Goal: Task Accomplishment & Management: Use online tool/utility

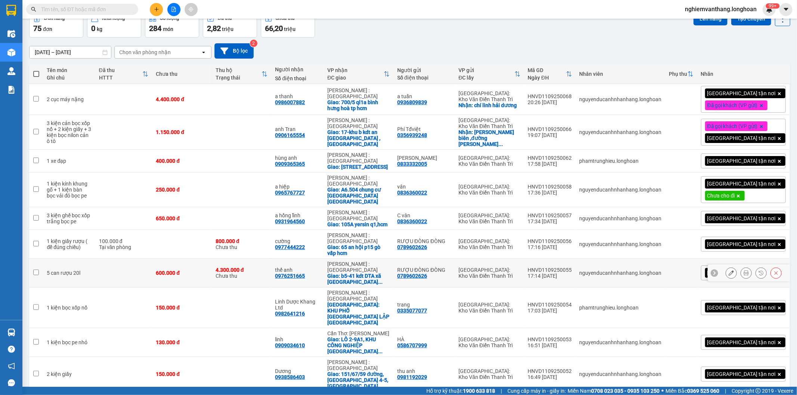
scroll to position [79, 0]
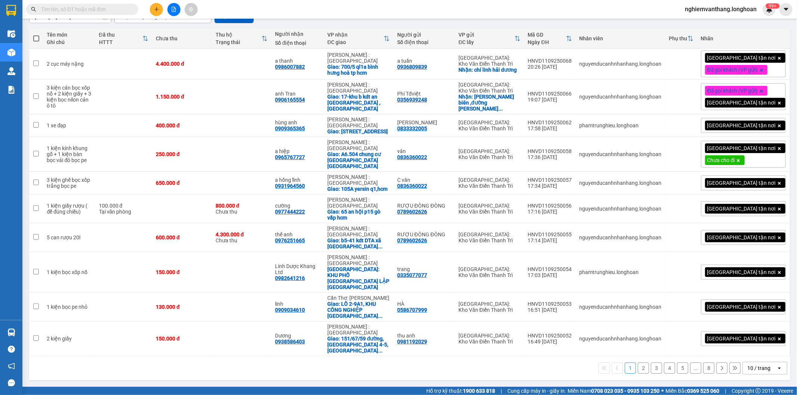
drag, startPoint x: 757, startPoint y: 368, endPoint x: 760, endPoint y: 366, distance: 4.0
click at [757, 368] on div "10 / trang" at bounding box center [758, 367] width 23 height 7
click at [756, 353] on span "100 / trang" at bounding box center [755, 354] width 27 height 7
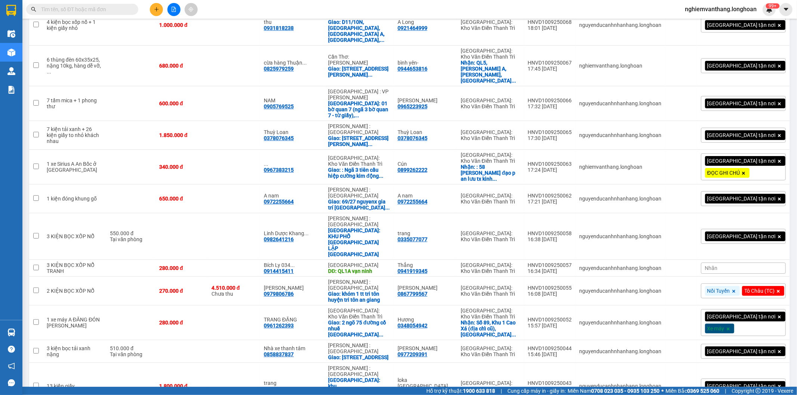
scroll to position [1913, 0]
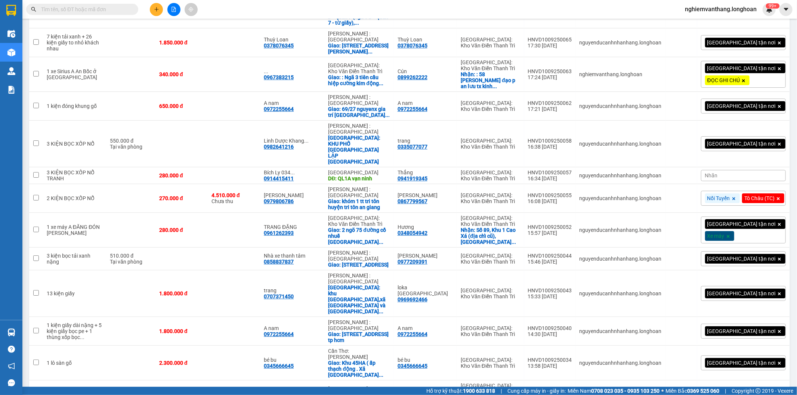
checkbox input "true"
drag, startPoint x: 109, startPoint y: 239, endPoint x: 118, endPoint y: 240, distance: 9.0
checkbox input "true"
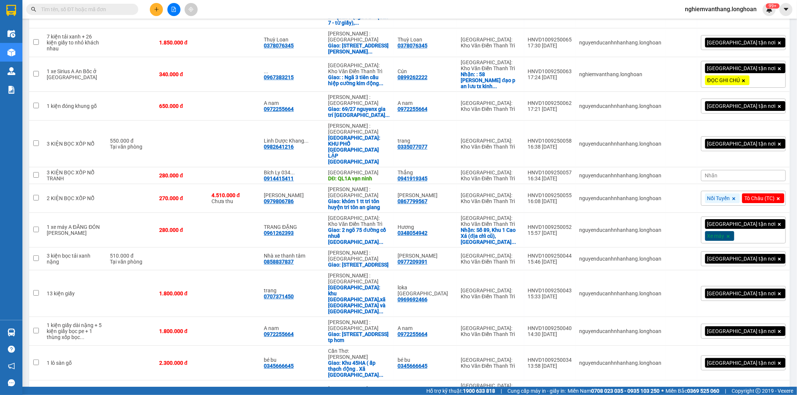
checkbox input "true"
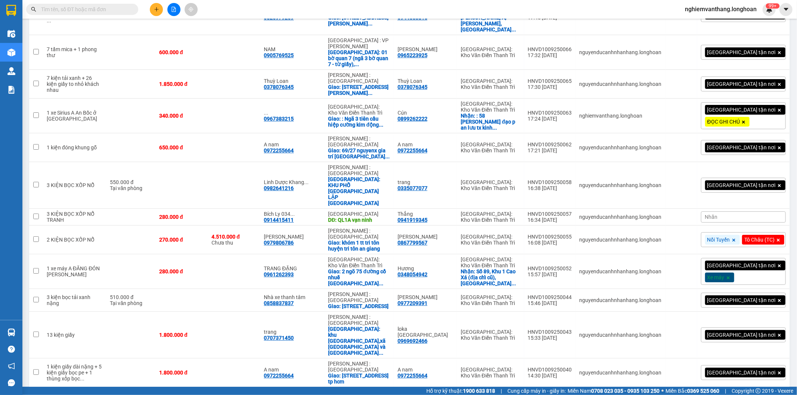
checkbox input "true"
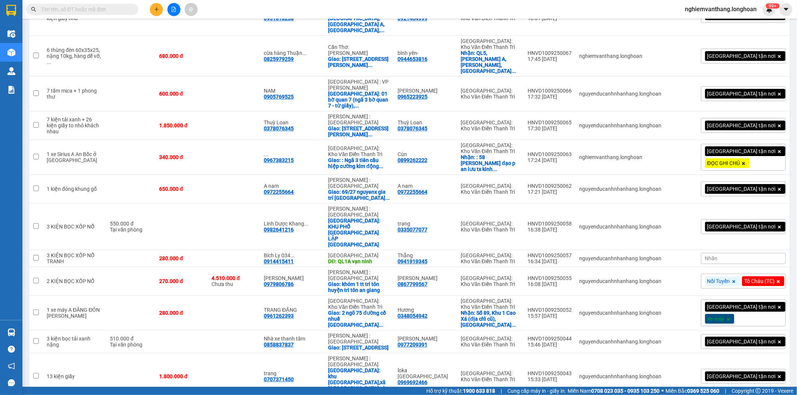
checkbox input "true"
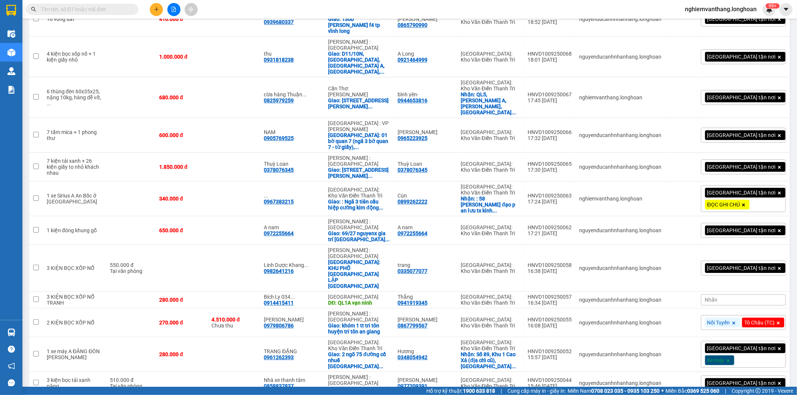
scroll to position [1747, 0]
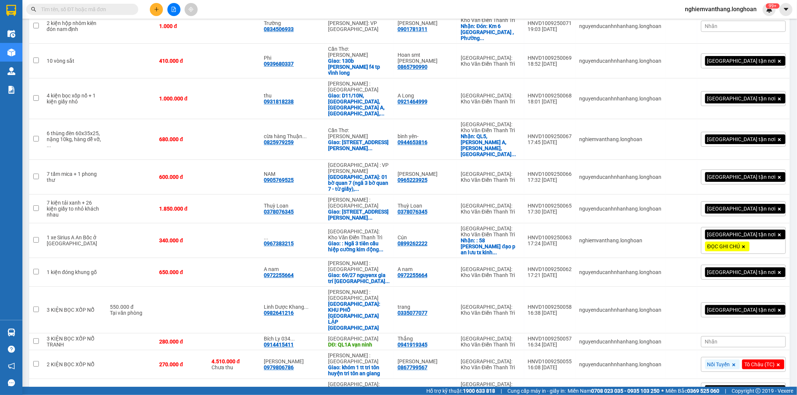
checkbox input "true"
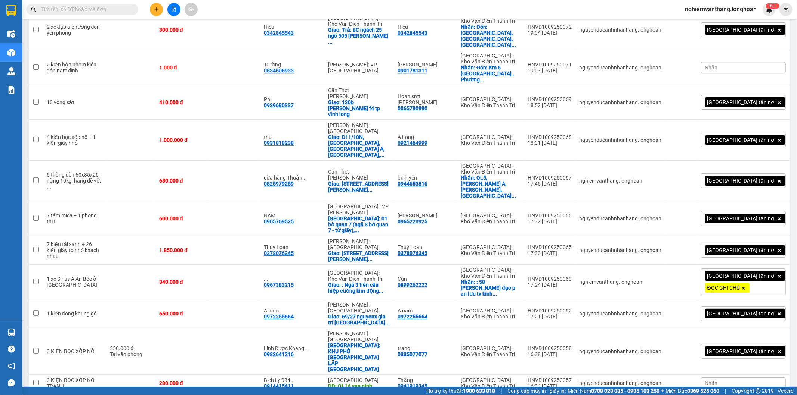
scroll to position [1664, 0]
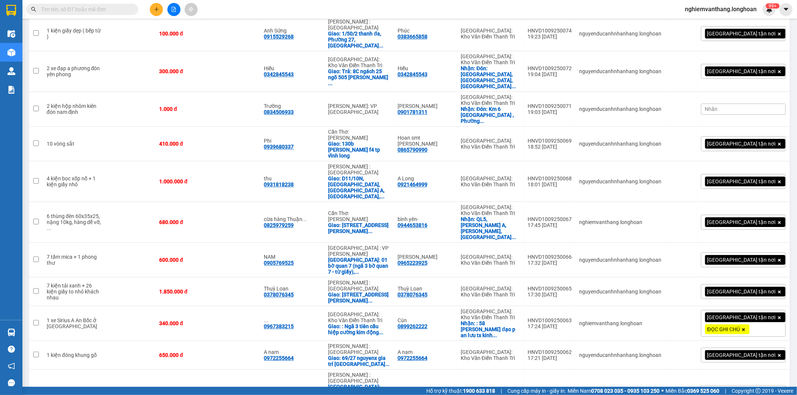
checkbox input "true"
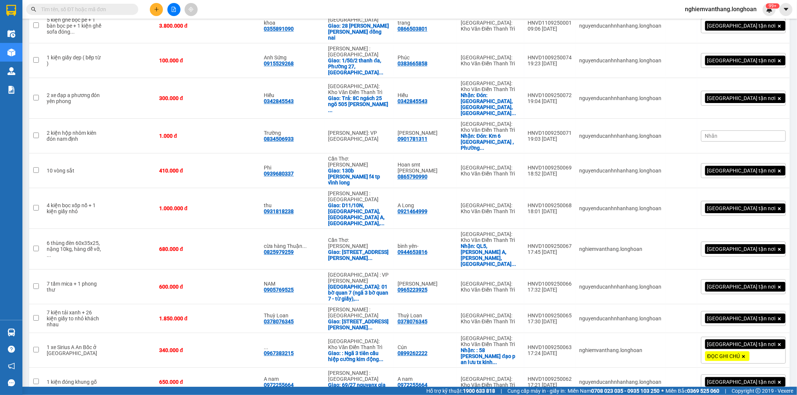
scroll to position [1623, 0]
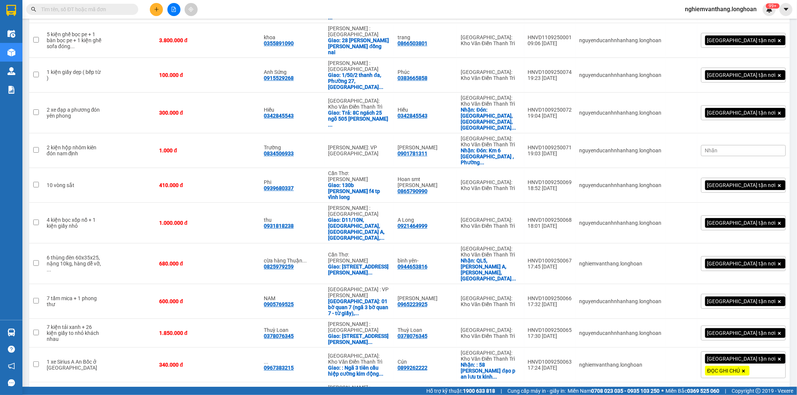
checkbox input "true"
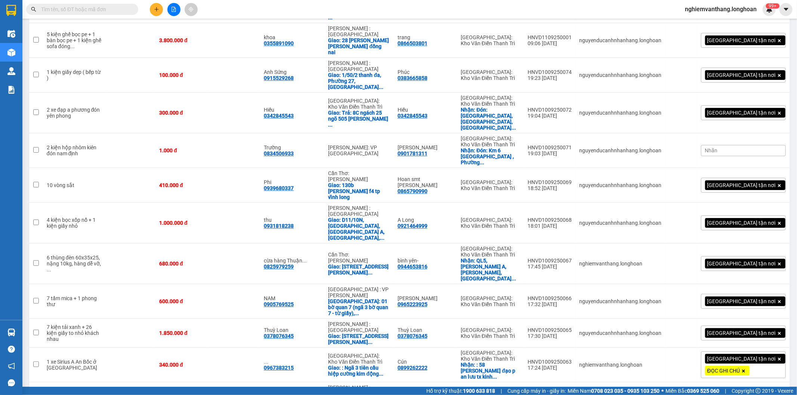
checkbox input "true"
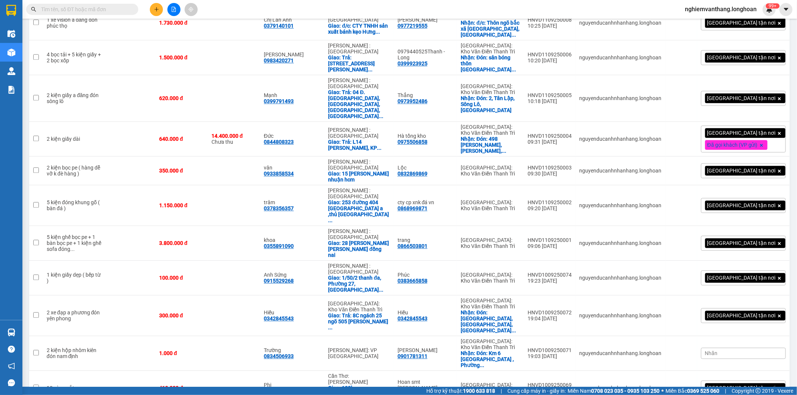
scroll to position [1415, 0]
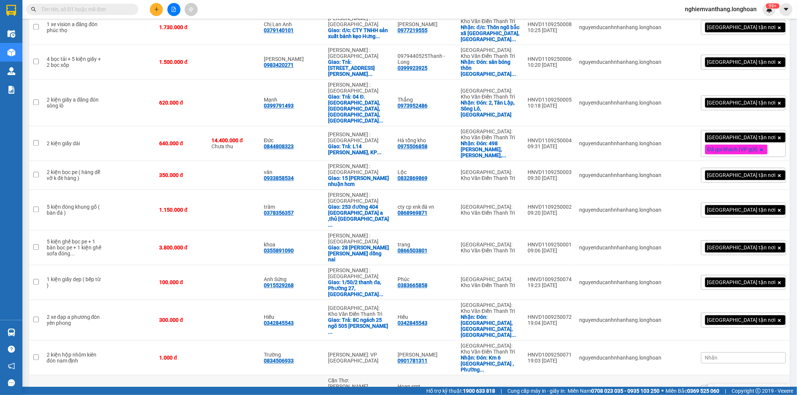
click at [143, 375] on td at bounding box center [130, 392] width 49 height 35
checkbox input "true"
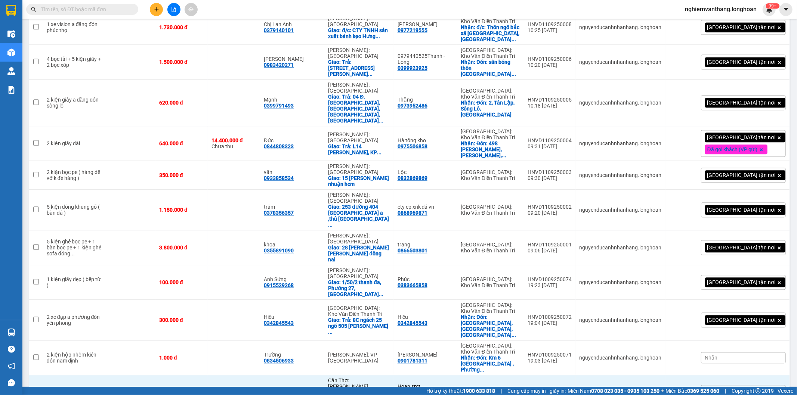
checkbox input "true"
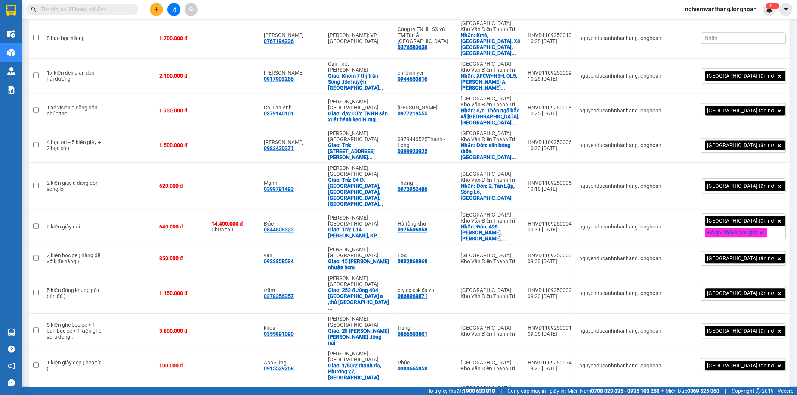
scroll to position [1291, 0]
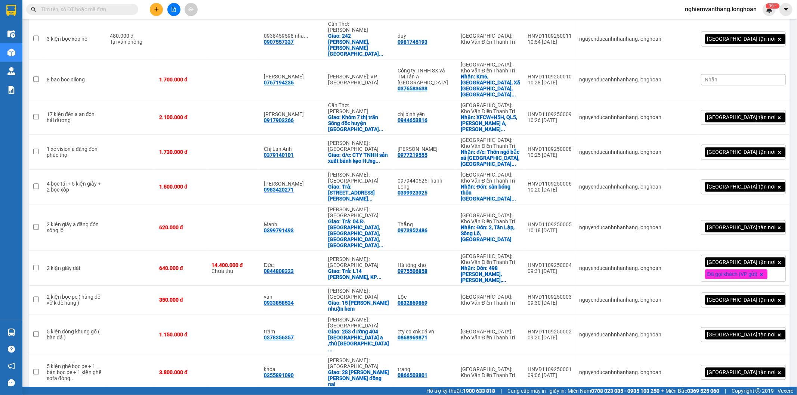
checkbox input "true"
click at [107, 355] on td at bounding box center [130, 372] width 49 height 35
checkbox input "true"
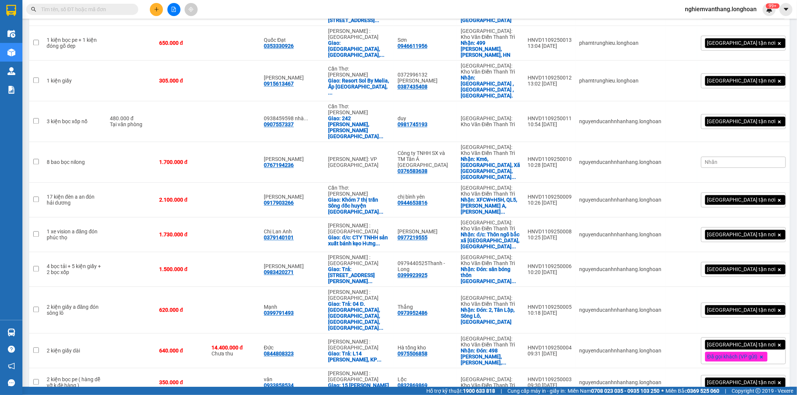
scroll to position [1208, 0]
checkbox input "false"
drag, startPoint x: 121, startPoint y: 243, endPoint x: 128, endPoint y: 243, distance: 7.5
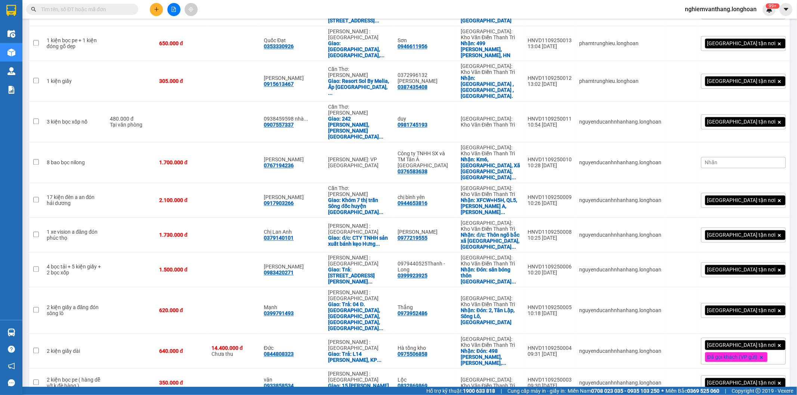
drag, startPoint x: 116, startPoint y: 241, endPoint x: 120, endPoint y: 243, distance: 4.5
checkbox input "false"
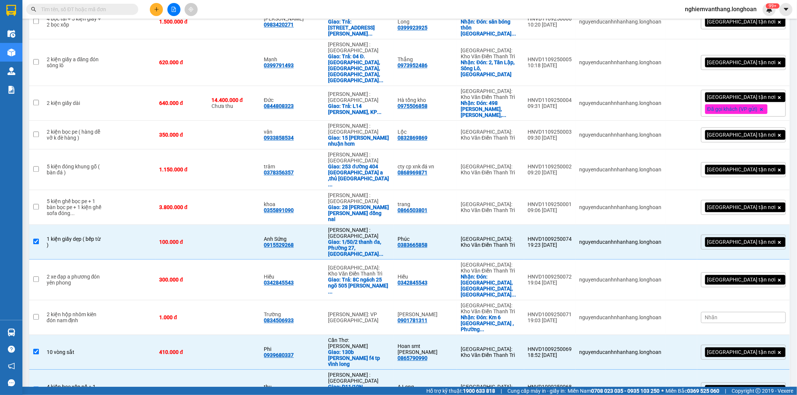
scroll to position [1457, 0]
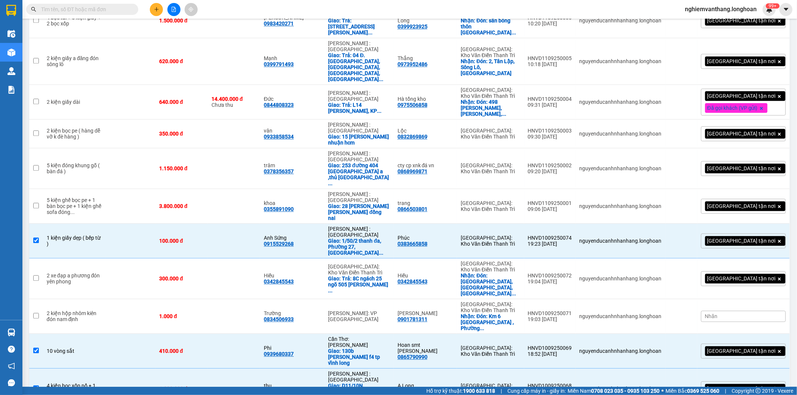
checkbox input "true"
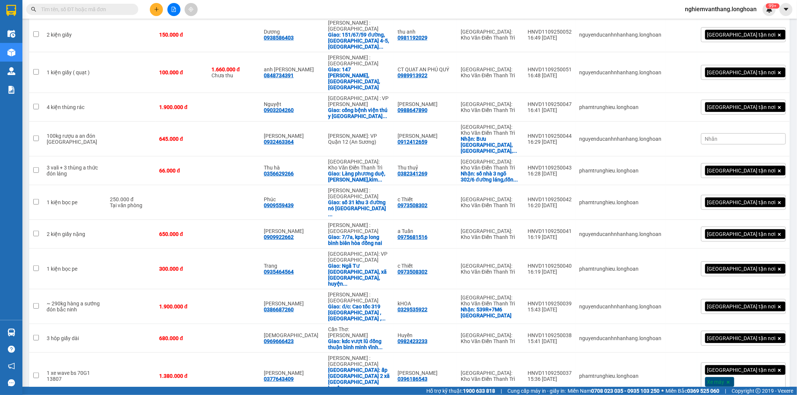
scroll to position [0, 0]
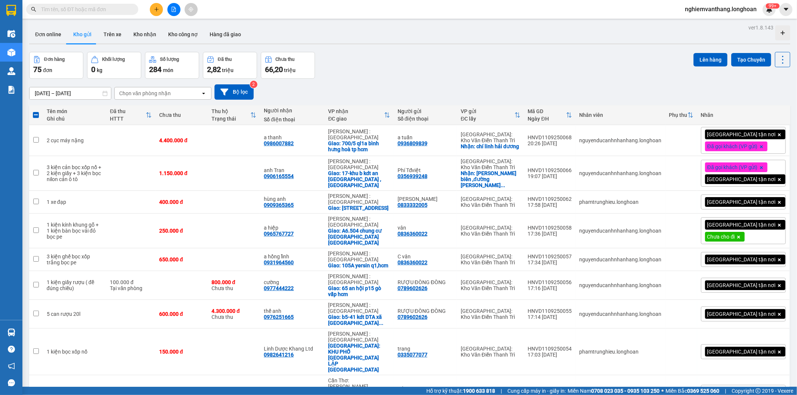
click at [706, 58] on button "Lên hàng" at bounding box center [710, 59] width 34 height 13
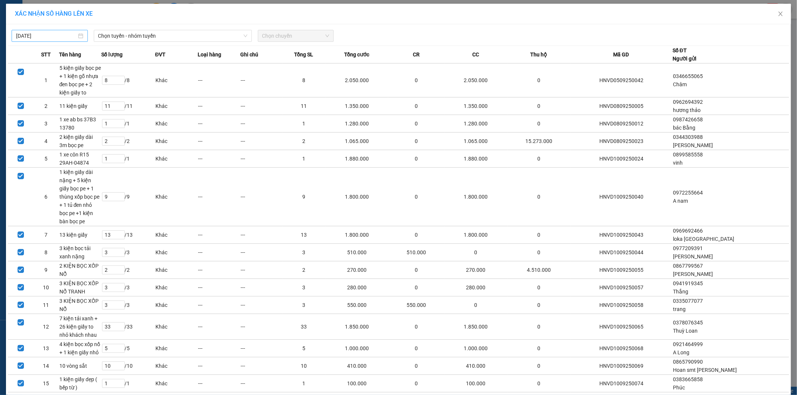
click at [44, 36] on input "[DATE]" at bounding box center [46, 36] width 61 height 8
click at [74, 91] on div "11" at bounding box center [74, 90] width 9 height 9
type input "[DATE]"
click at [120, 34] on span "Chọn tuyến - nhóm tuyến" at bounding box center [172, 35] width 149 height 11
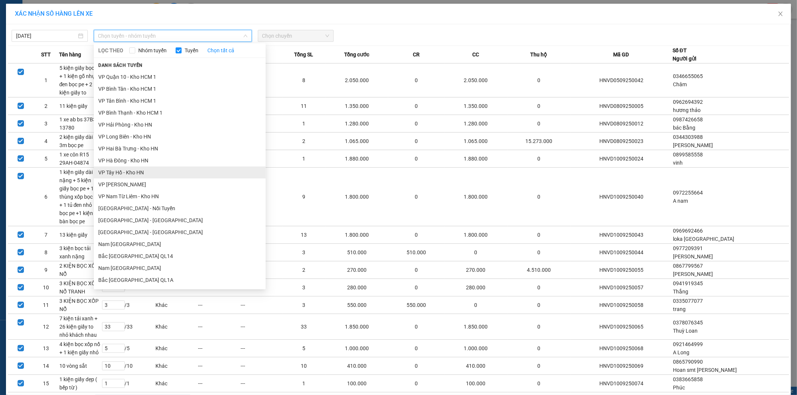
scroll to position [379, 0]
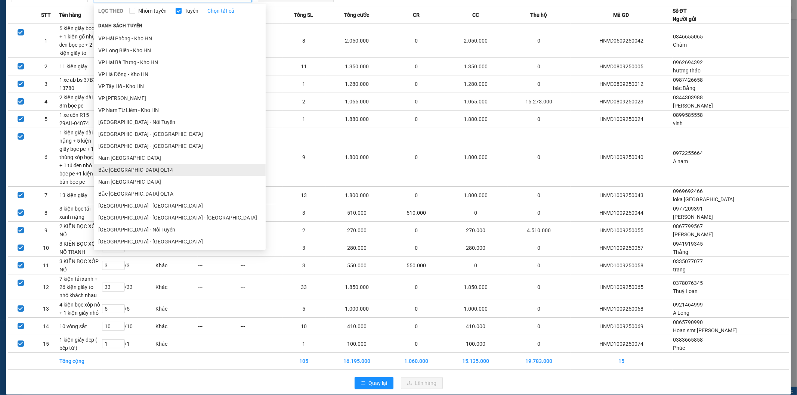
drag, startPoint x: 142, startPoint y: 193, endPoint x: 192, endPoint y: 180, distance: 50.8
click at [142, 192] on ul "[GEOGRAPHIC_DATA] - [GEOGRAPHIC_DATA] [GEOGRAPHIC_DATA] - [GEOGRAPHIC_DATA] Kho…" at bounding box center [180, 138] width 172 height 217
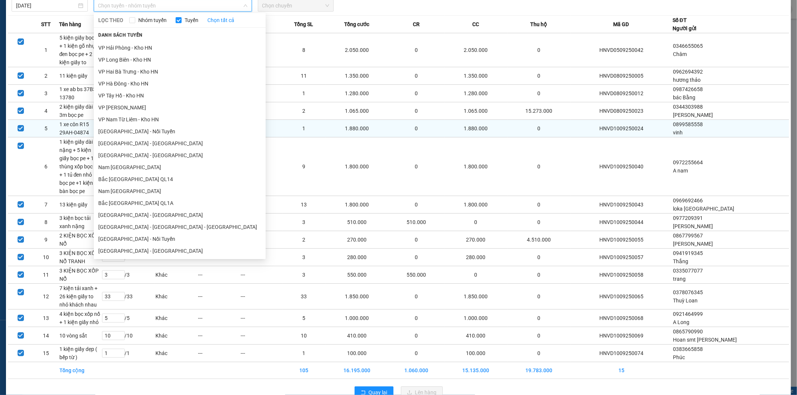
scroll to position [0, 0]
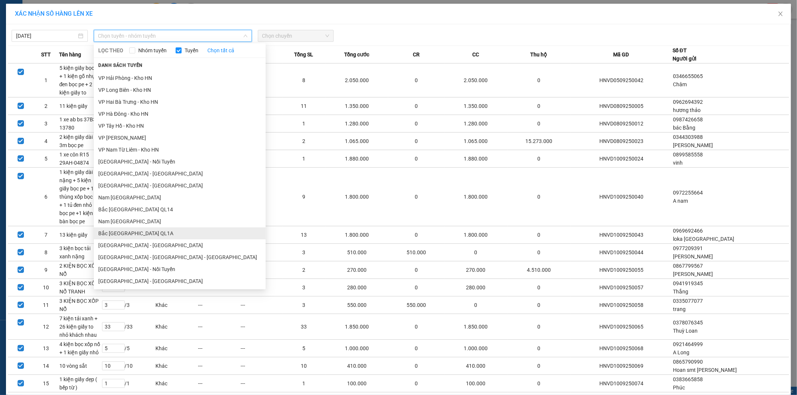
click at [141, 233] on li "Bắc [GEOGRAPHIC_DATA] QL1A" at bounding box center [180, 233] width 172 height 12
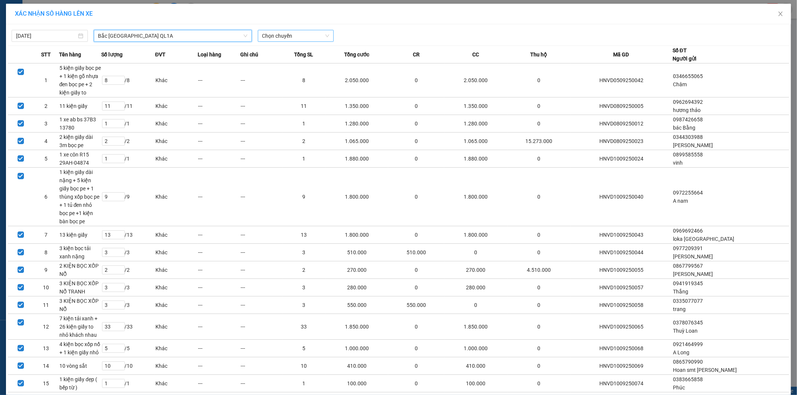
click at [269, 35] on span "Chọn chuyến" at bounding box center [295, 35] width 67 height 11
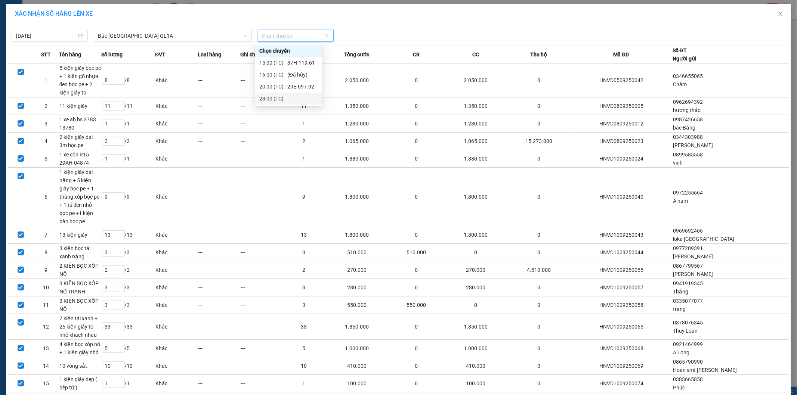
click at [274, 98] on div "23:00 (TC)" at bounding box center [288, 98] width 58 height 8
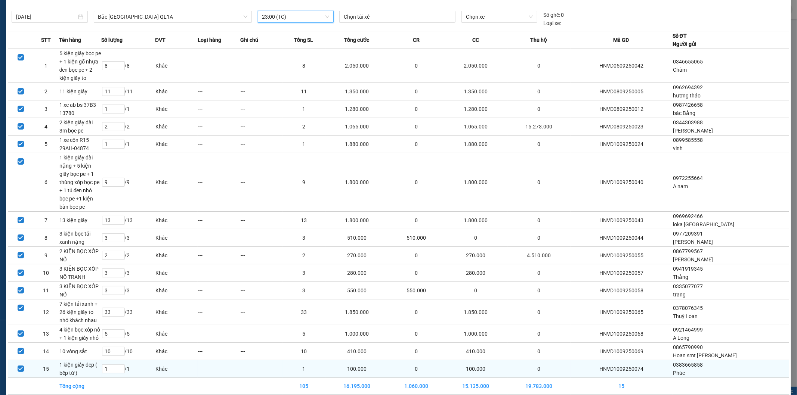
scroll to position [44, 0]
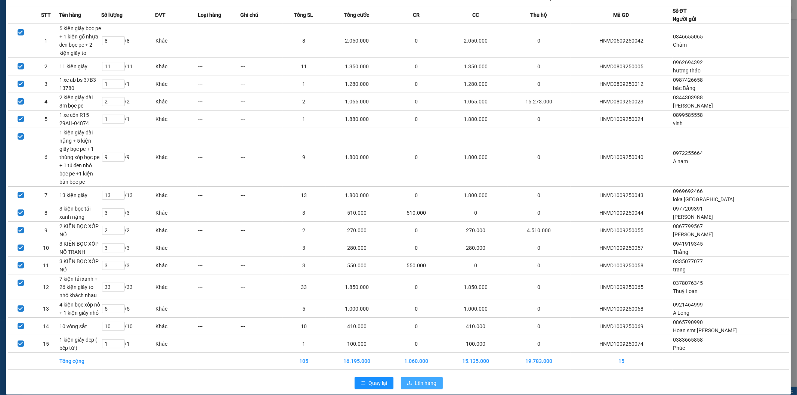
click at [421, 379] on span "Lên hàng" at bounding box center [426, 383] width 22 height 8
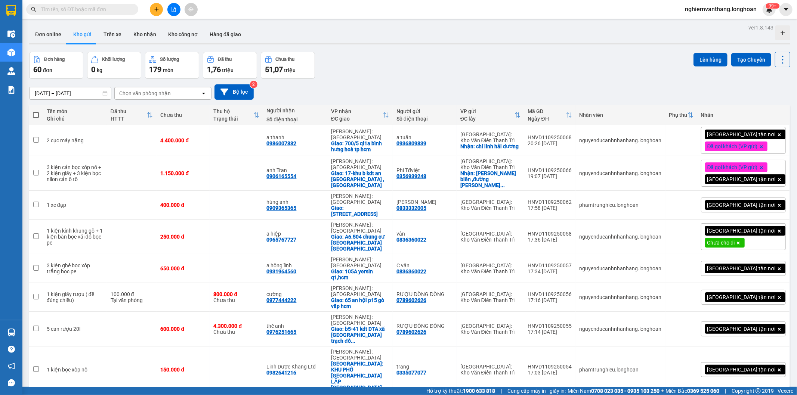
click at [178, 8] on button at bounding box center [173, 9] width 13 height 13
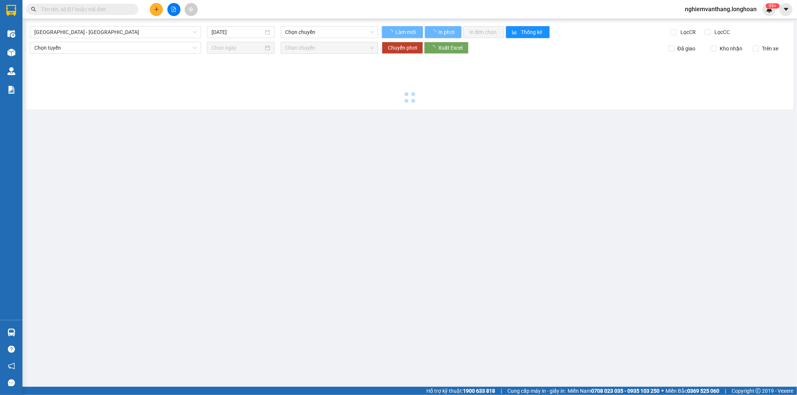
type input "[DATE]"
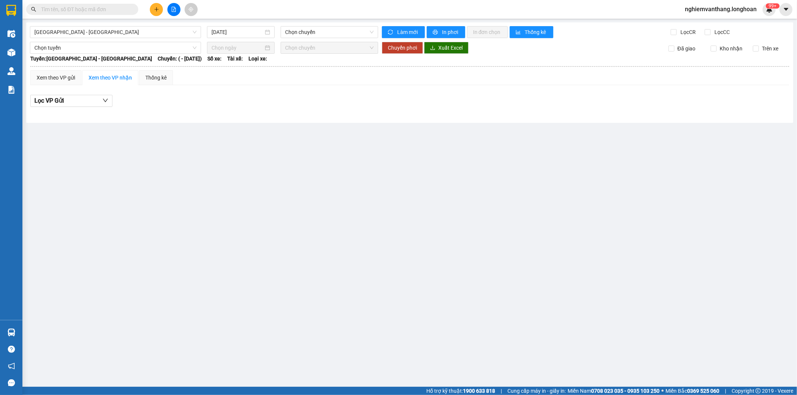
click at [132, 22] on main "[GEOGRAPHIC_DATA] - [GEOGRAPHIC_DATA] [DATE] Chọn chuyến Làm mới In phơi In đơn…" at bounding box center [398, 193] width 797 height 387
click at [119, 31] on span "[GEOGRAPHIC_DATA] - [GEOGRAPHIC_DATA]" at bounding box center [115, 32] width 162 height 11
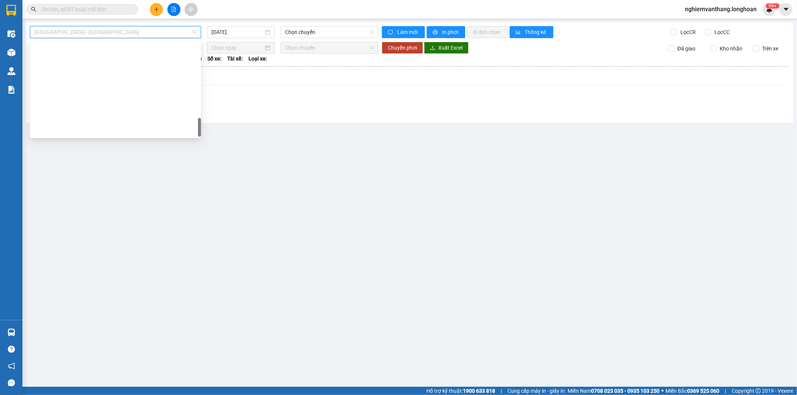
scroll to position [514, 0]
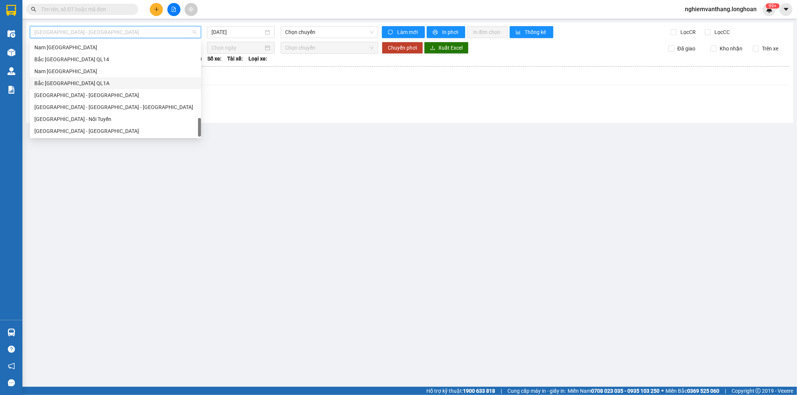
click at [75, 85] on div "Bắc [GEOGRAPHIC_DATA] QL1A" at bounding box center [115, 83] width 162 height 8
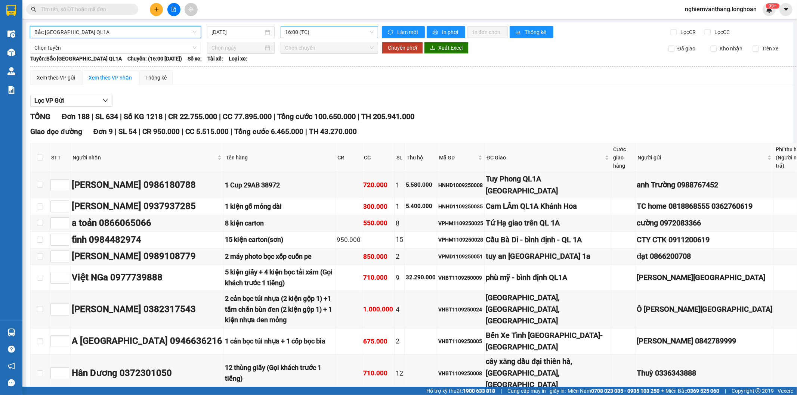
click at [329, 35] on span "16:00 (TC)" at bounding box center [329, 32] width 88 height 11
click at [226, 29] on input "[DATE]" at bounding box center [237, 32] width 52 height 8
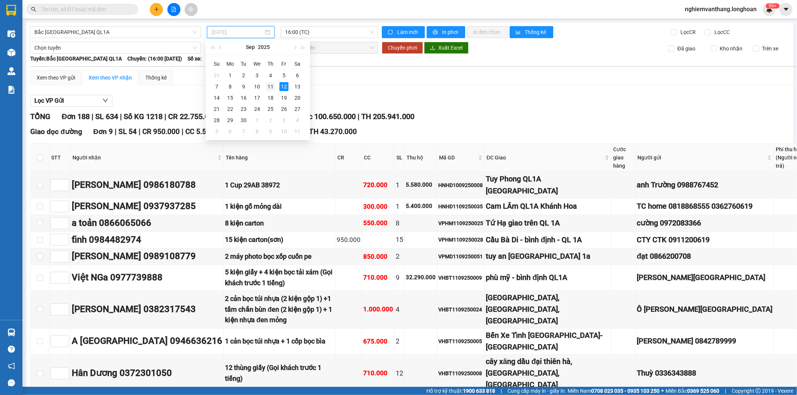
click at [267, 86] on div "11" at bounding box center [270, 86] width 9 height 9
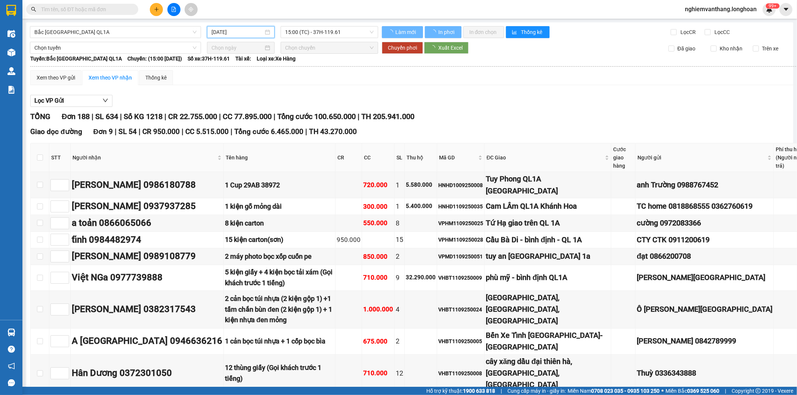
type input "[DATE]"
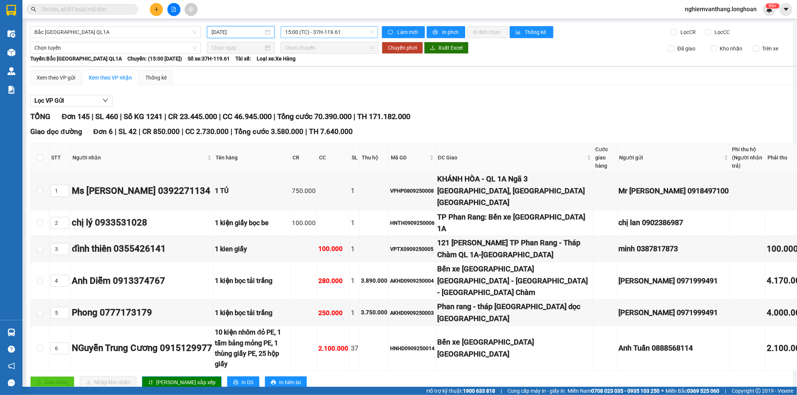
click at [341, 34] on span "15:00 (TC) - 37H-119.61" at bounding box center [329, 32] width 88 height 11
click at [507, 136] on div "Giao dọc đường Đơn 6 | SL 42 | CR 850.000 | CC 2.730.000 | Tổng cước 3.580.000 …" at bounding box center [440, 131] width 821 height 11
drag, startPoint x: 53, startPoint y: 75, endPoint x: 375, endPoint y: 93, distance: 323.1
click at [53, 75] on div "Xem theo VP gửi" at bounding box center [56, 78] width 38 height 8
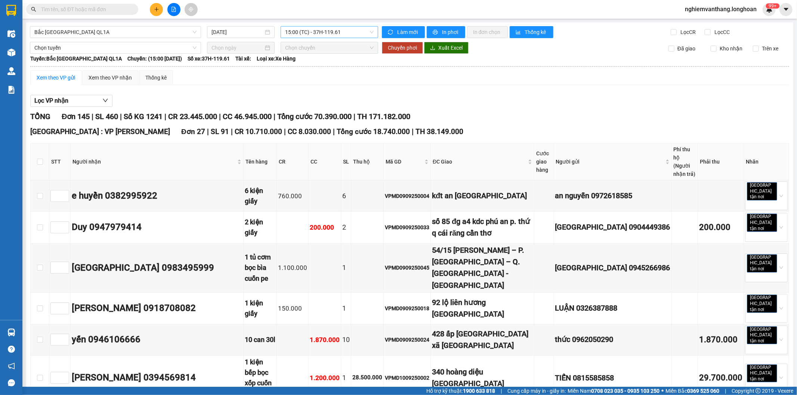
click at [334, 29] on span "15:00 (TC) - 37H-119.61" at bounding box center [329, 32] width 88 height 11
click at [300, 96] on div "23:00 (TC)" at bounding box center [312, 95] width 58 height 8
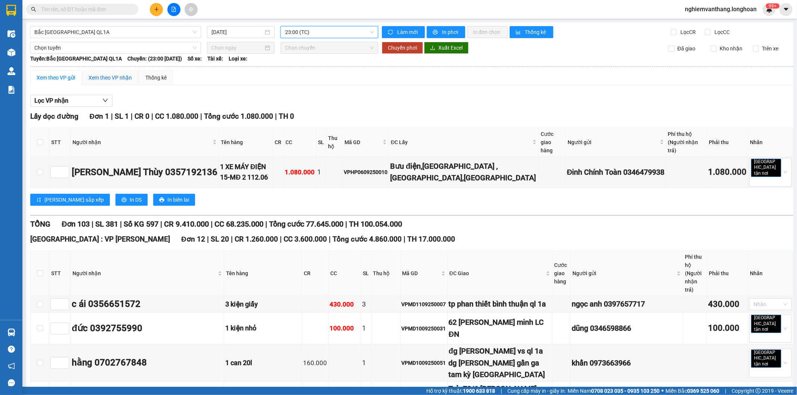
click at [109, 74] on div "Xem theo VP nhận" at bounding box center [110, 78] width 43 height 8
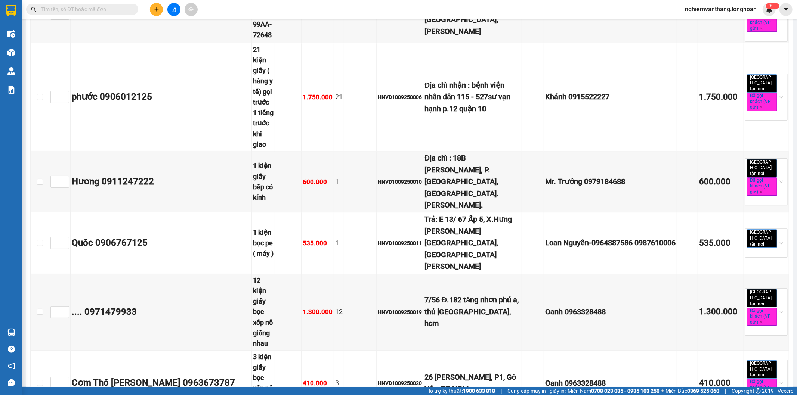
scroll to position [1806, 0]
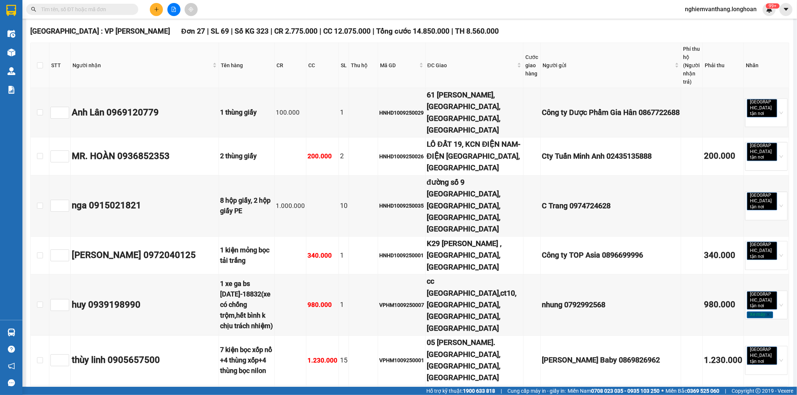
scroll to position [3826, 0]
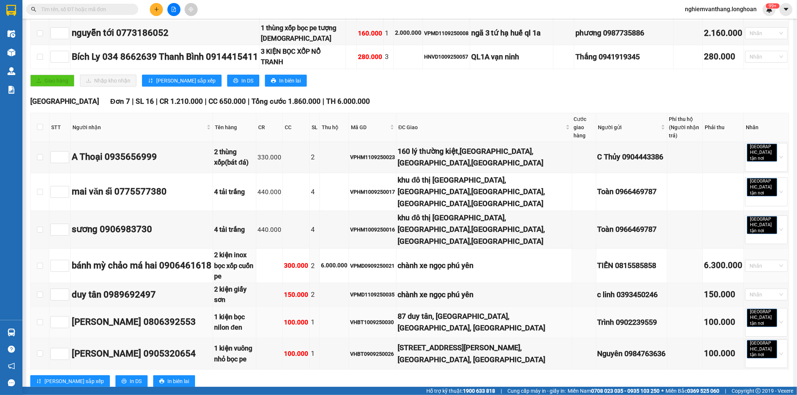
scroll to position [258, 0]
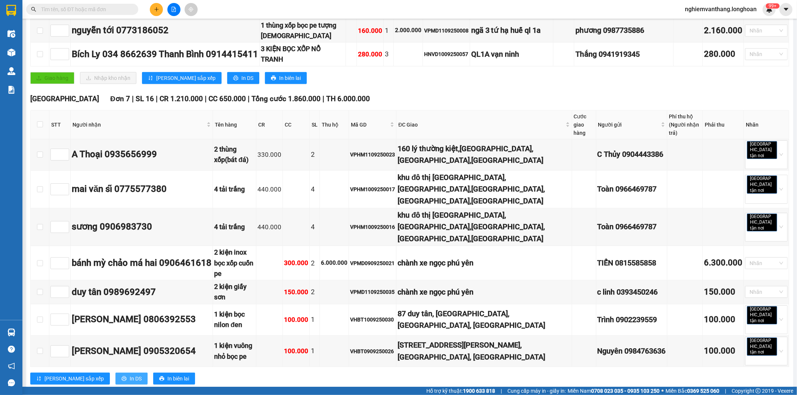
click at [130, 375] on span "In DS" at bounding box center [136, 379] width 12 height 8
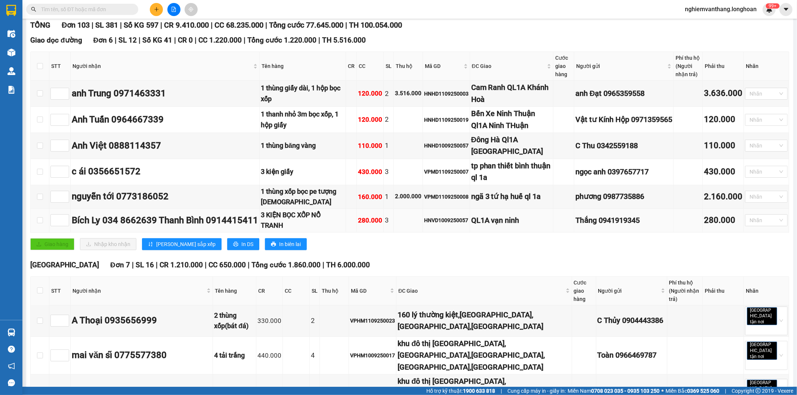
scroll to position [9, 0]
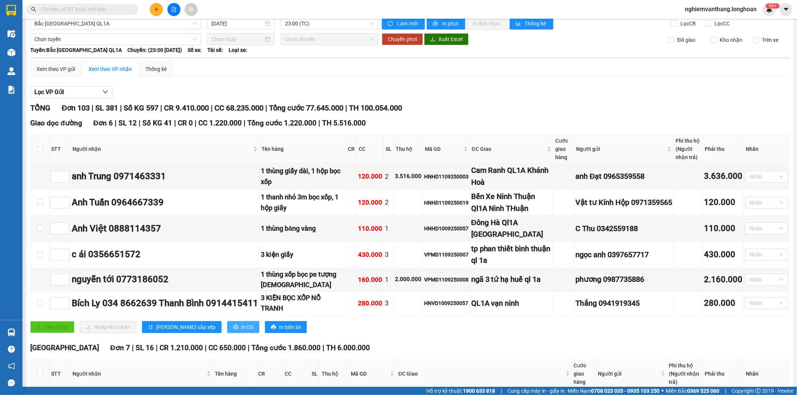
click at [241, 331] on span "In DS" at bounding box center [247, 327] width 12 height 8
type input "1"
drag, startPoint x: 64, startPoint y: 226, endPoint x: 69, endPoint y: 226, distance: 4.9
click at [65, 225] on span "up" at bounding box center [65, 226] width 4 height 4
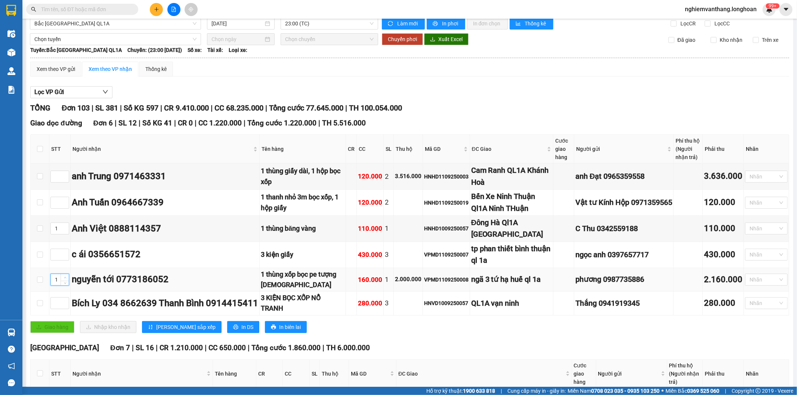
click at [63, 277] on span "up" at bounding box center [65, 278] width 4 height 4
type input "2"
click at [63, 277] on span "up" at bounding box center [65, 278] width 4 height 4
click at [64, 300] on span "Increase Value" at bounding box center [65, 301] width 8 height 7
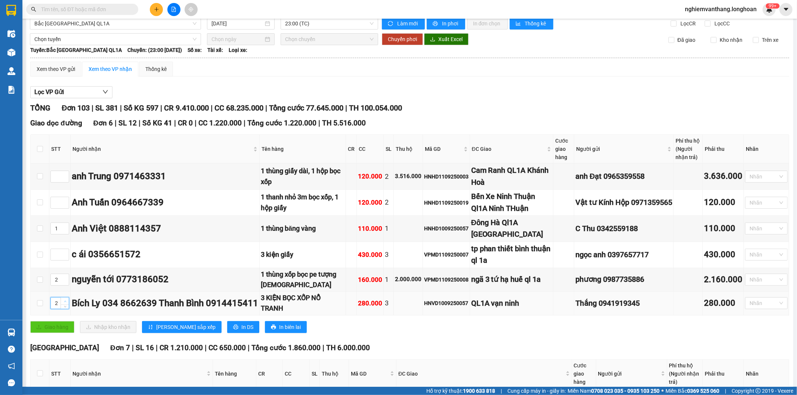
type input "3"
click at [64, 300] on span "Increase Value" at bounding box center [65, 301] width 8 height 7
click at [66, 173] on span "up" at bounding box center [65, 175] width 4 height 4
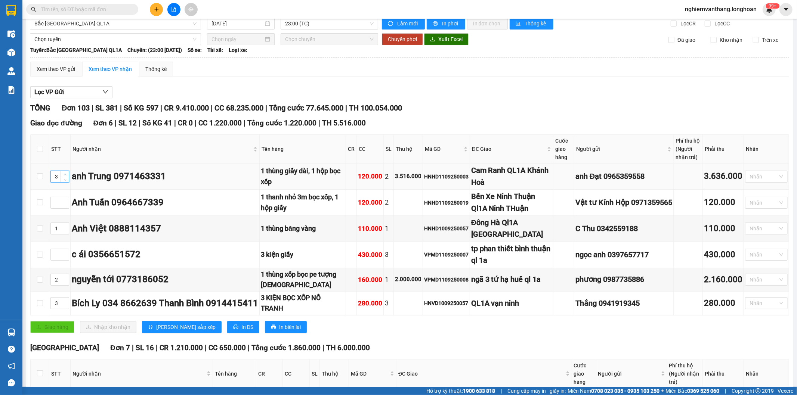
type input "4"
click at [66, 173] on span "up" at bounding box center [65, 175] width 4 height 4
click at [63, 199] on span "up" at bounding box center [65, 201] width 4 height 4
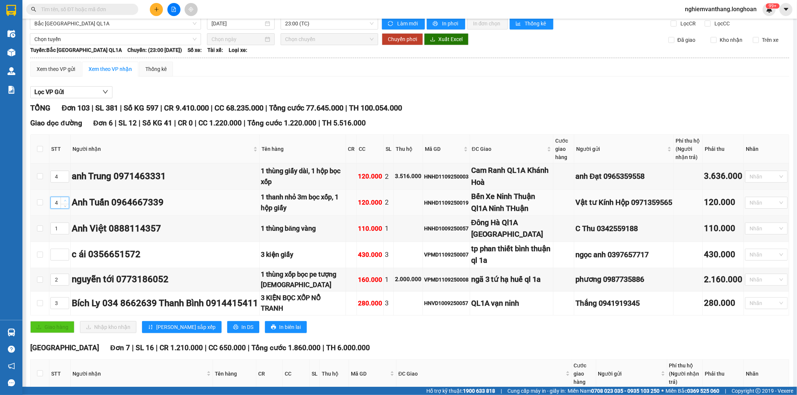
click at [63, 199] on span "up" at bounding box center [65, 201] width 4 height 4
type input "6"
click at [63, 199] on span "up" at bounding box center [65, 201] width 4 height 4
click at [63, 251] on span "Increase Value" at bounding box center [65, 252] width 8 height 7
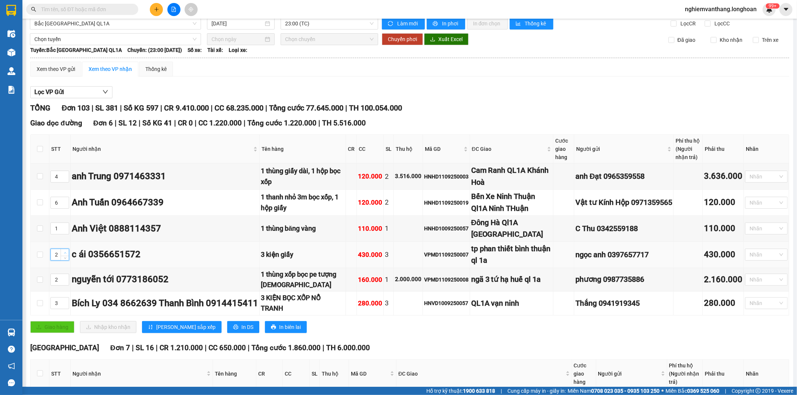
click at [63, 251] on span "up" at bounding box center [65, 253] width 4 height 4
type input "6"
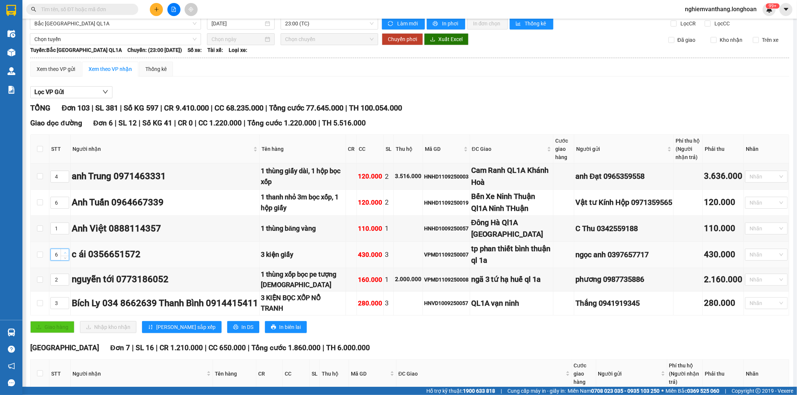
click at [63, 251] on span "up" at bounding box center [65, 253] width 4 height 4
drag, startPoint x: 64, startPoint y: 252, endPoint x: 68, endPoint y: 249, distance: 4.3
click at [65, 252] on icon "up" at bounding box center [65, 253] width 3 height 3
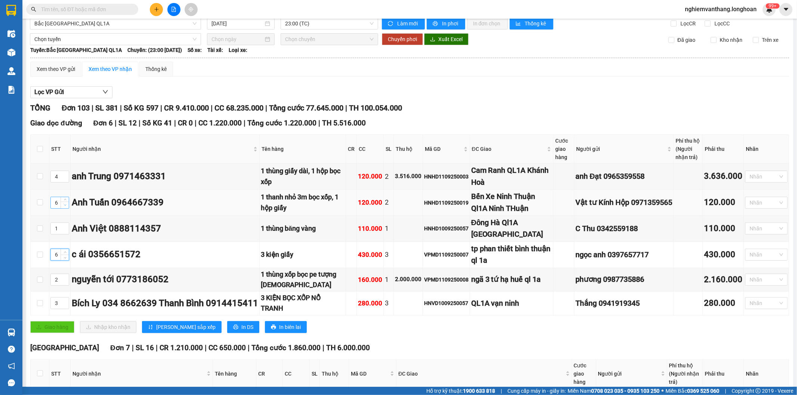
type input "5"
click at [65, 205] on icon "down" at bounding box center [65, 205] width 3 height 3
click at [171, 331] on span "[PERSON_NAME] sắp xếp" at bounding box center [185, 327] width 59 height 8
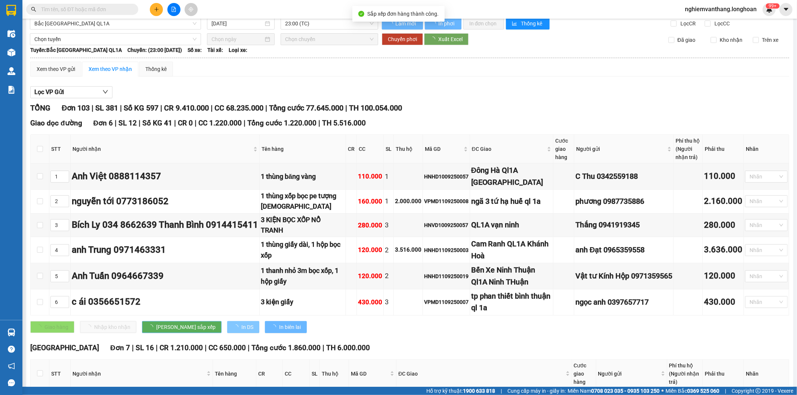
click at [241, 331] on span "In DS" at bounding box center [247, 327] width 12 height 8
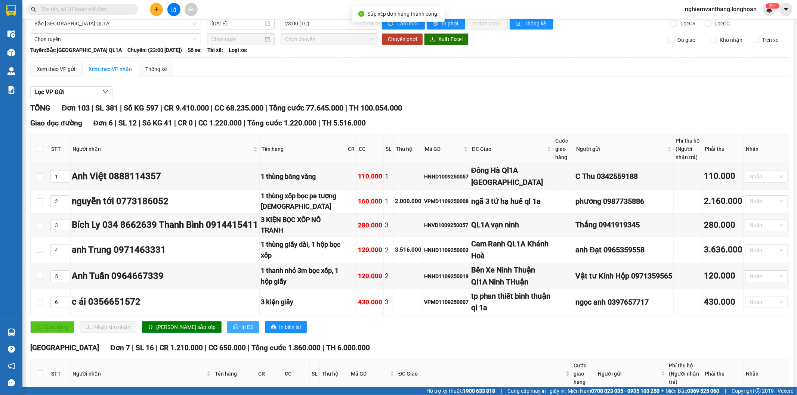
click at [241, 330] on span "In DS" at bounding box center [247, 327] width 12 height 8
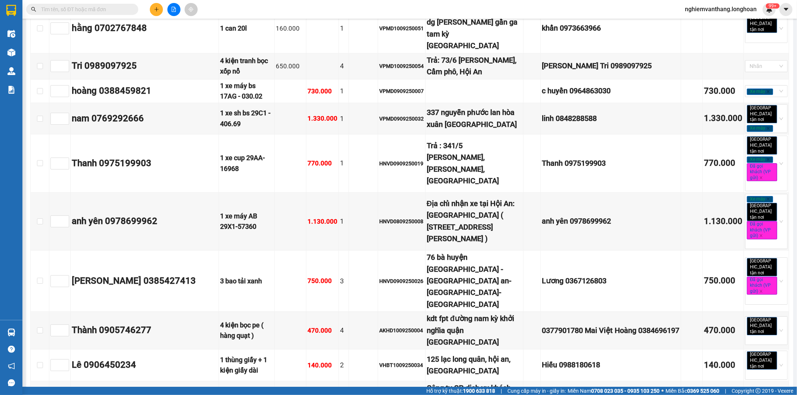
scroll to position [4366, 0]
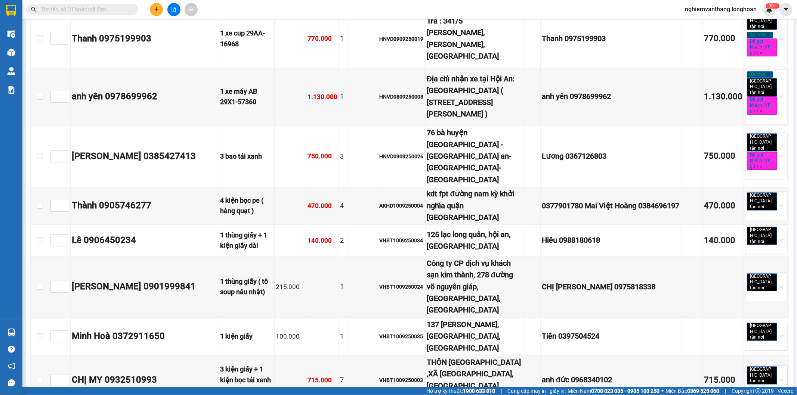
drag, startPoint x: 161, startPoint y: 286, endPoint x: 196, endPoint y: 267, distance: 40.1
drag, startPoint x: 405, startPoint y: 243, endPoint x: 430, endPoint y: 259, distance: 30.0
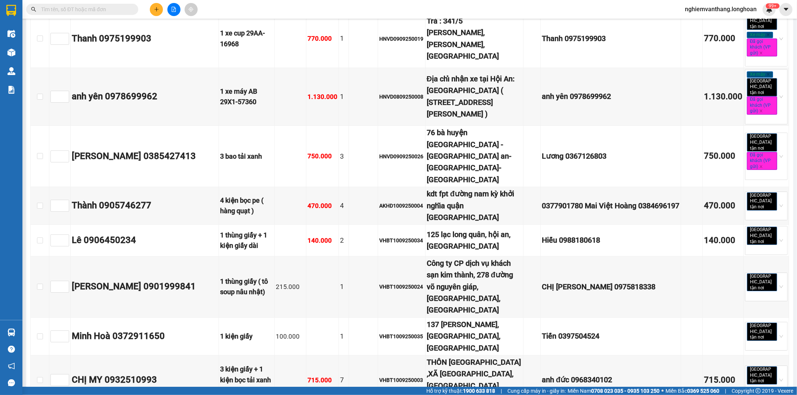
click at [462, 254] on div "Đà Nẵng : VP Thanh Khê Đơn 27 | SL 69 | Số KG 323 | CR 2.775.000 | CC 12.075.00…" at bounding box center [409, 152] width 759 height 1328
